Goal: Obtain resource: Download file/media

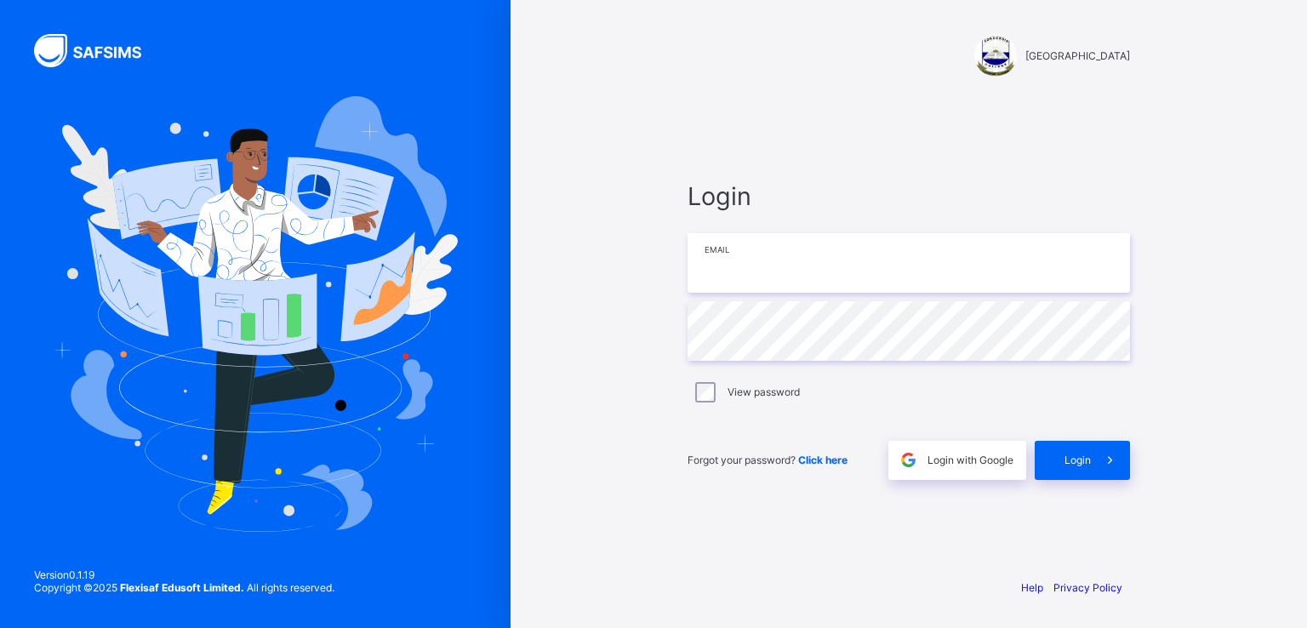
click at [715, 280] on input "email" at bounding box center [908, 263] width 442 height 60
drag, startPoint x: 715, startPoint y: 280, endPoint x: 702, endPoint y: 266, distance: 19.2
click at [702, 266] on input "email" at bounding box center [908, 263] width 442 height 60
click at [814, 263] on input "**********" at bounding box center [908, 263] width 442 height 60
type input "**********"
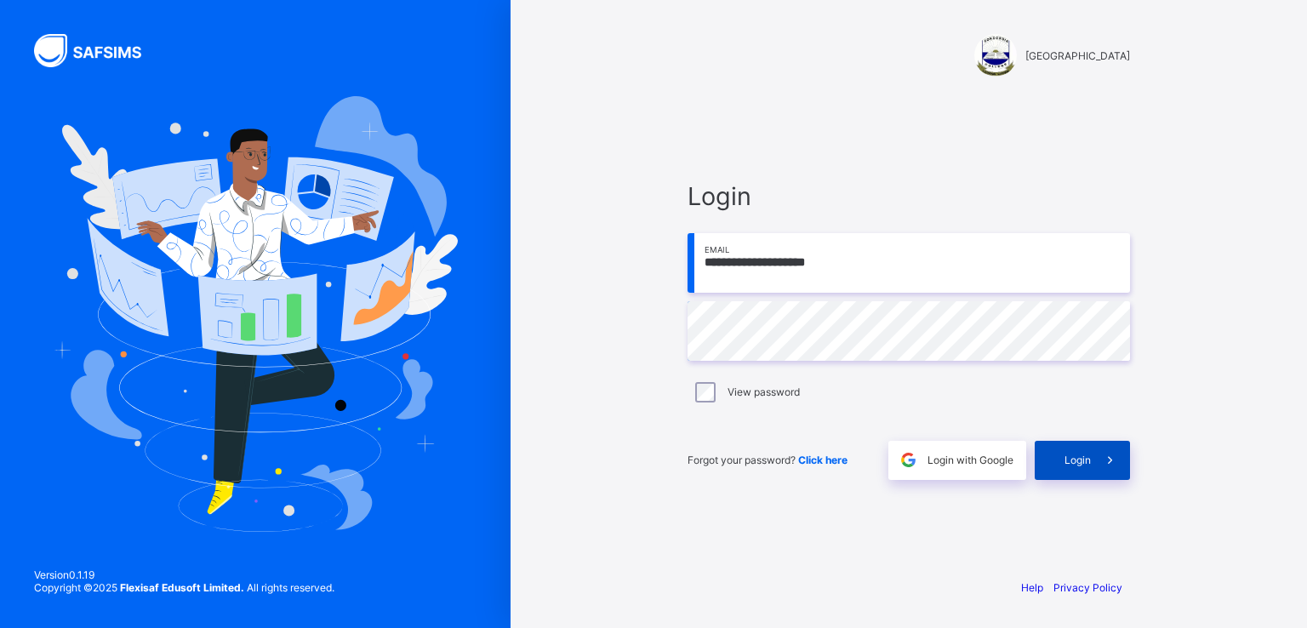
click at [1068, 459] on span "Login" at bounding box center [1077, 459] width 26 height 13
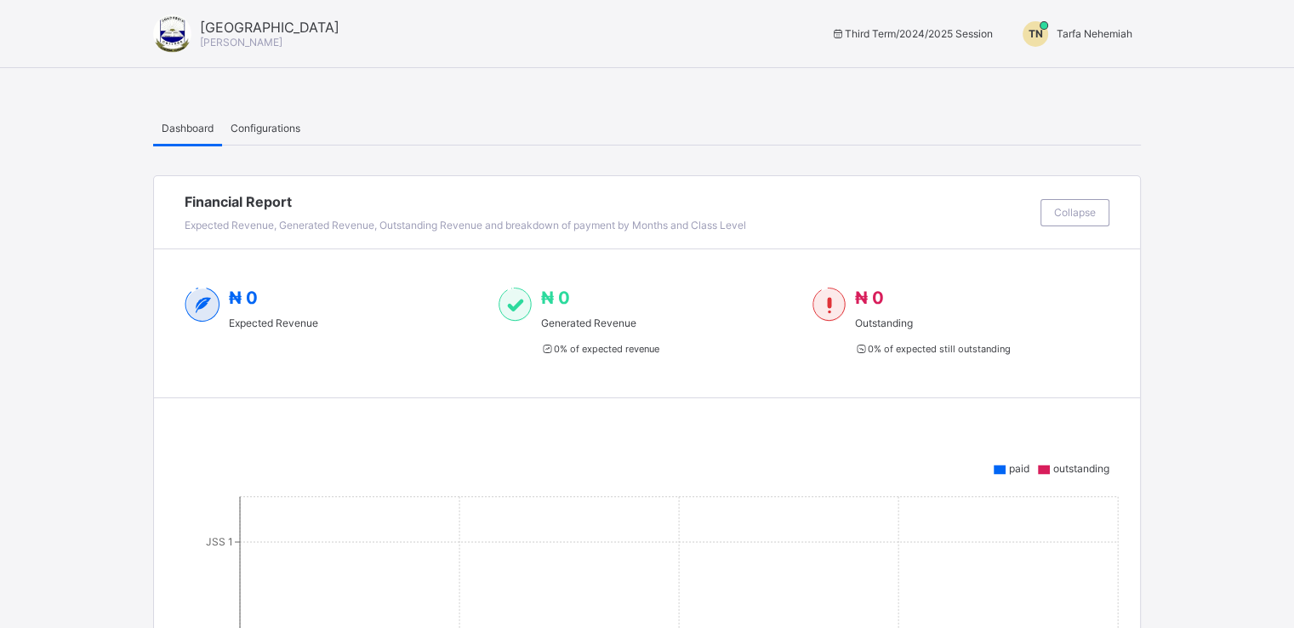
click at [1100, 30] on span "Tarfa Nehemiah" at bounding box center [1094, 33] width 76 height 13
click at [1063, 72] on span "Switch to Admin View" at bounding box center [1068, 73] width 129 height 20
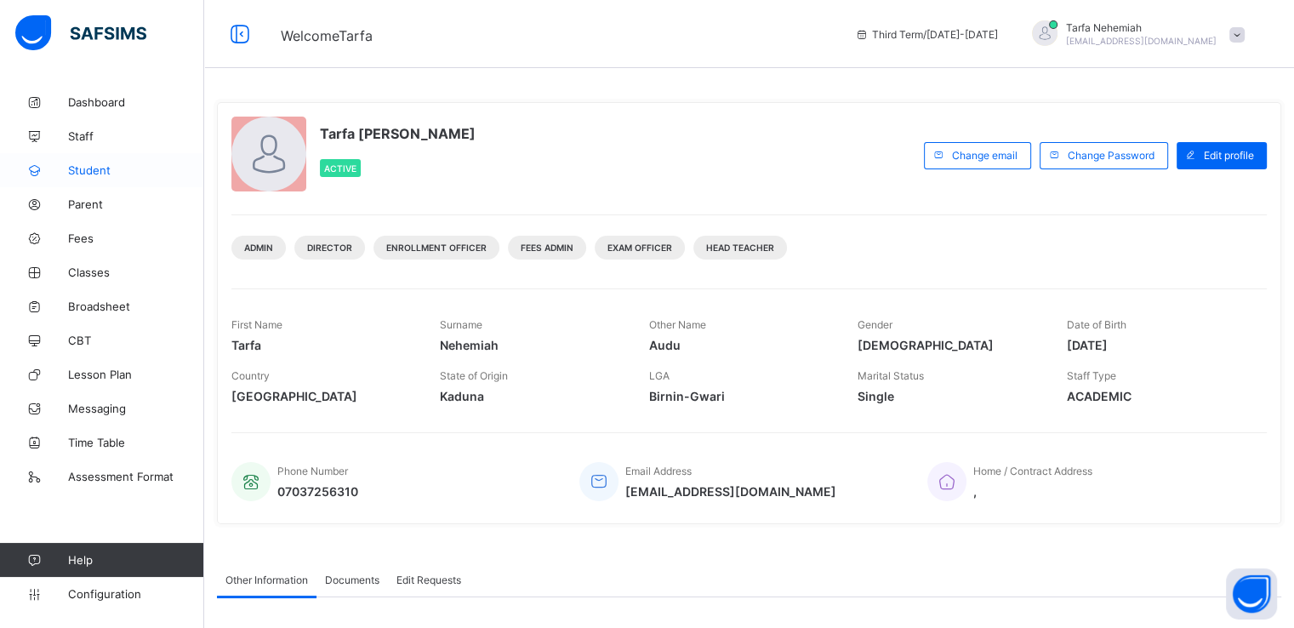
click at [82, 169] on span "Student" at bounding box center [136, 170] width 136 height 14
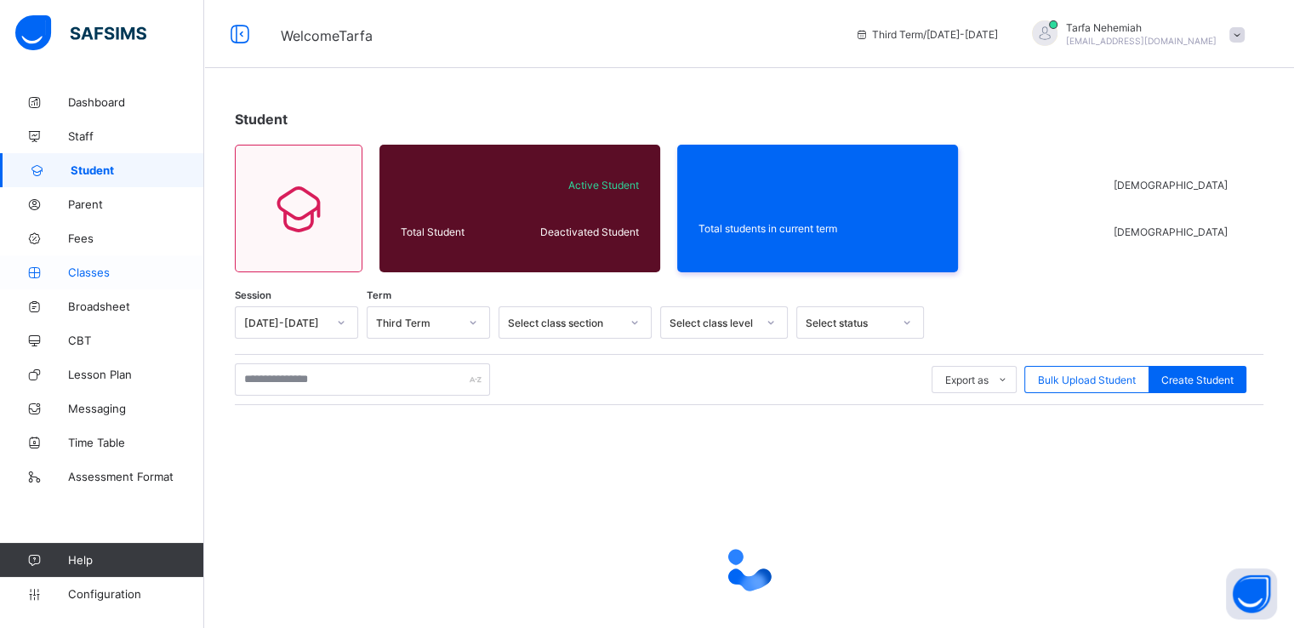
click at [92, 276] on span "Classes" at bounding box center [136, 272] width 136 height 14
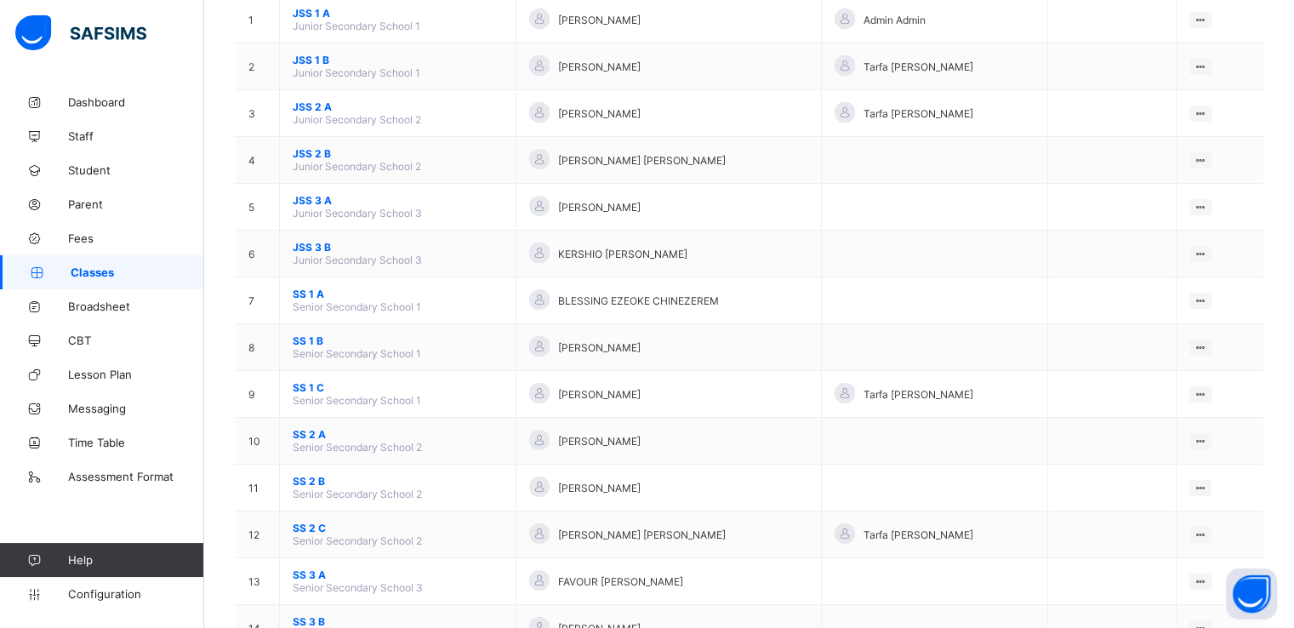
scroll to position [204, 0]
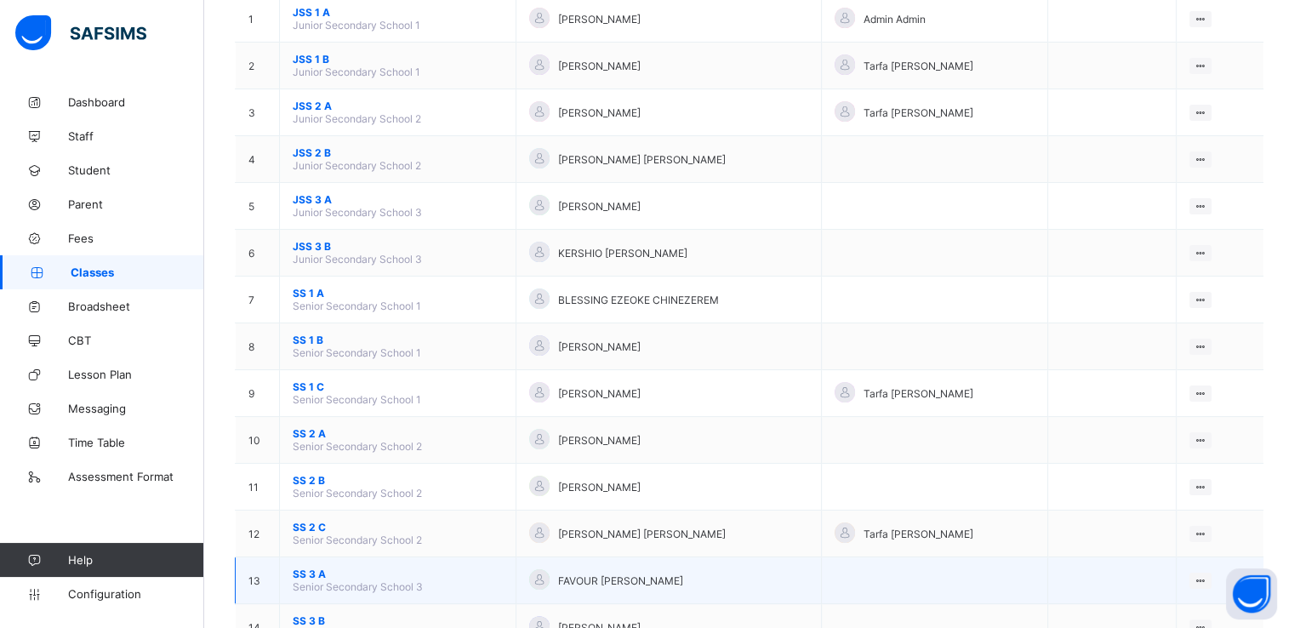
click at [303, 572] on span "SS 3 A" at bounding box center [398, 573] width 210 height 13
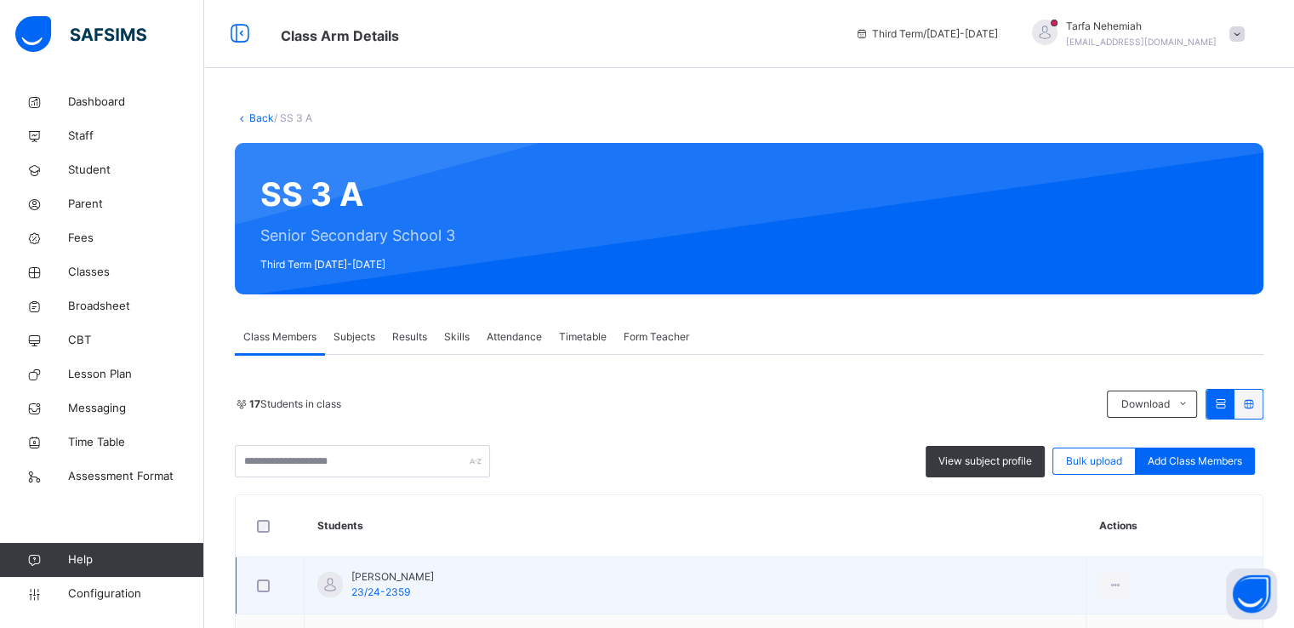
scroll to position [228, 0]
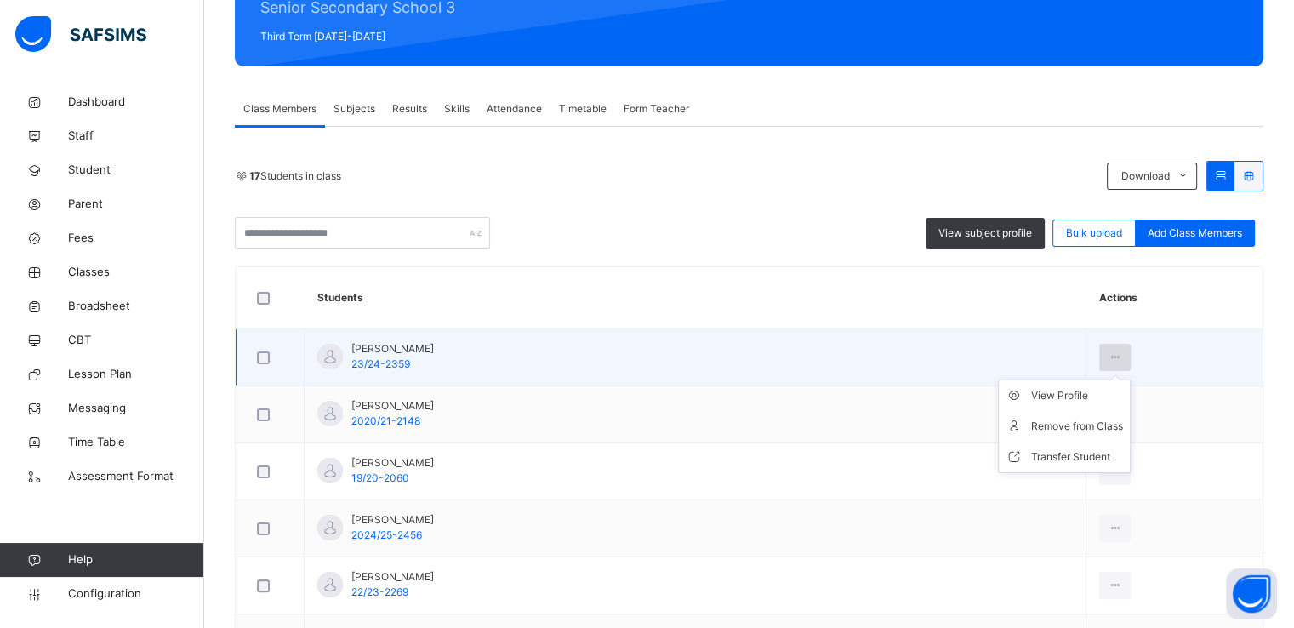
click at [1108, 359] on icon at bounding box center [1115, 357] width 14 height 15
click at [1039, 394] on div "View Profile" at bounding box center [1077, 395] width 92 height 17
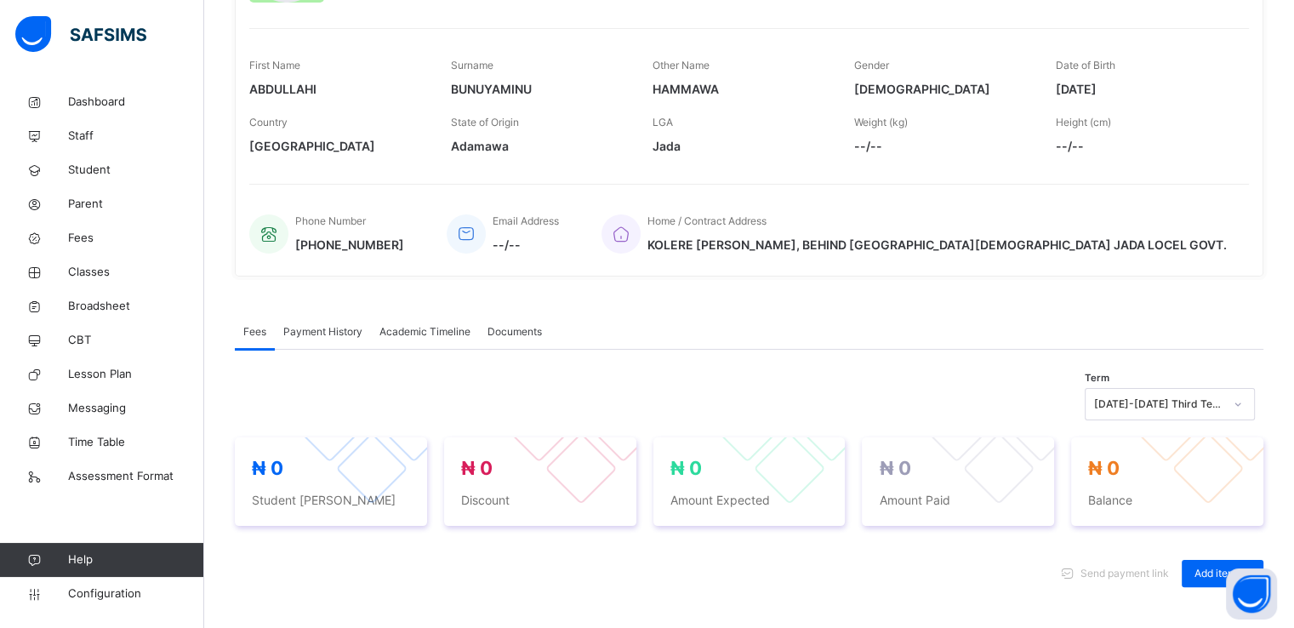
scroll to position [226, 0]
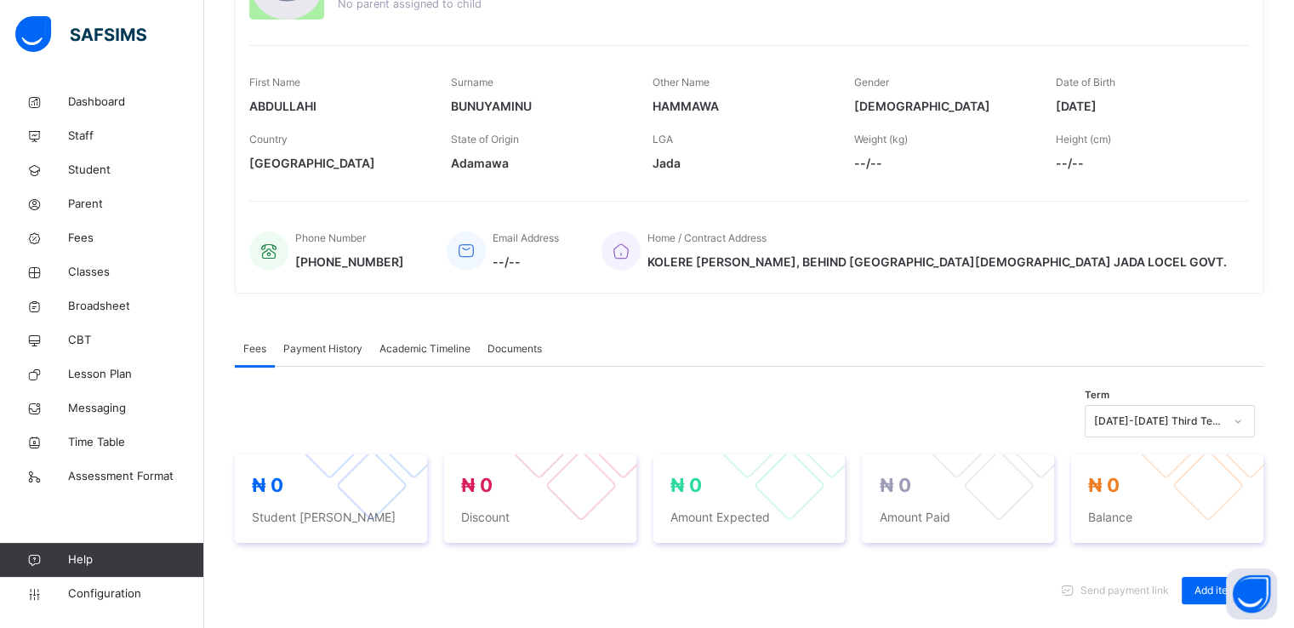
click at [424, 345] on span "Academic Timeline" at bounding box center [424, 348] width 91 height 15
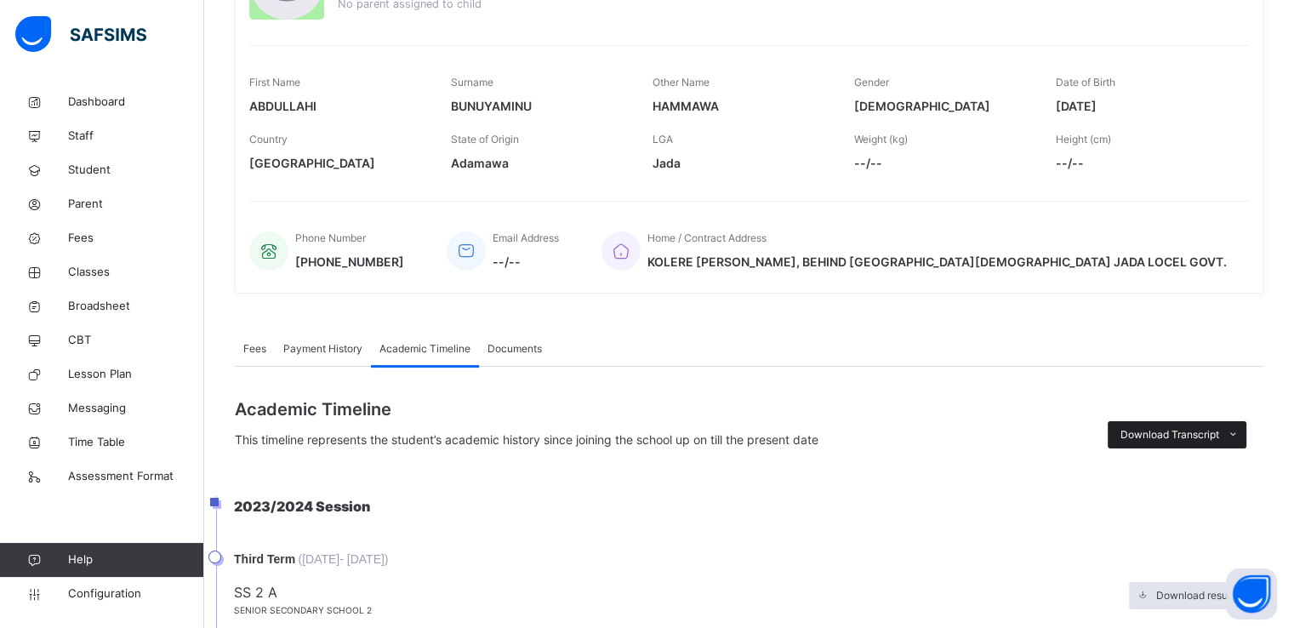
click at [1211, 430] on span "Download Transcript" at bounding box center [1169, 434] width 99 height 15
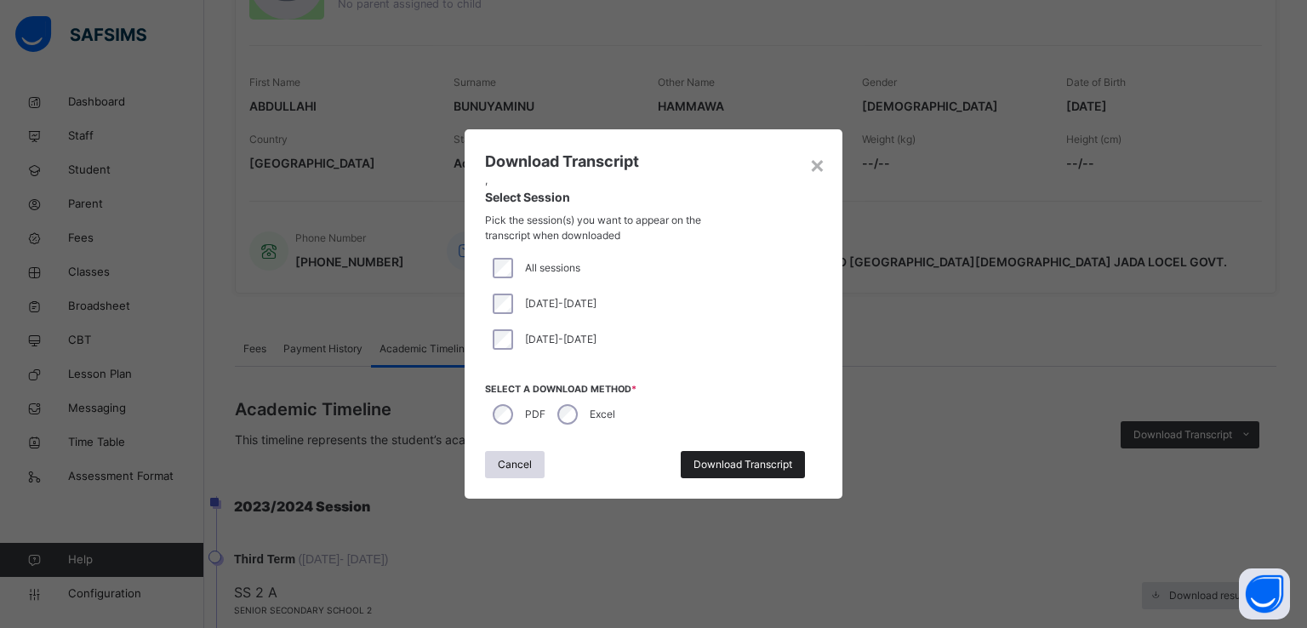
click at [742, 461] on span "Download Transcript" at bounding box center [742, 464] width 99 height 15
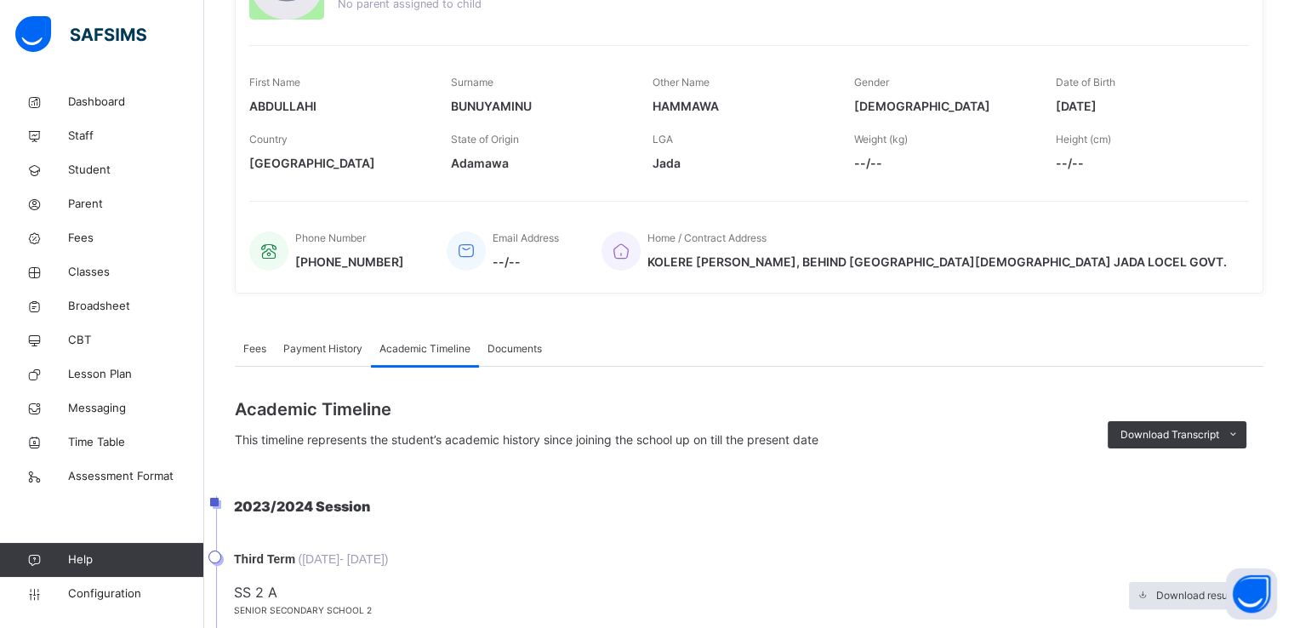
scroll to position [0, 0]
